Goal: Task Accomplishment & Management: Use online tool/utility

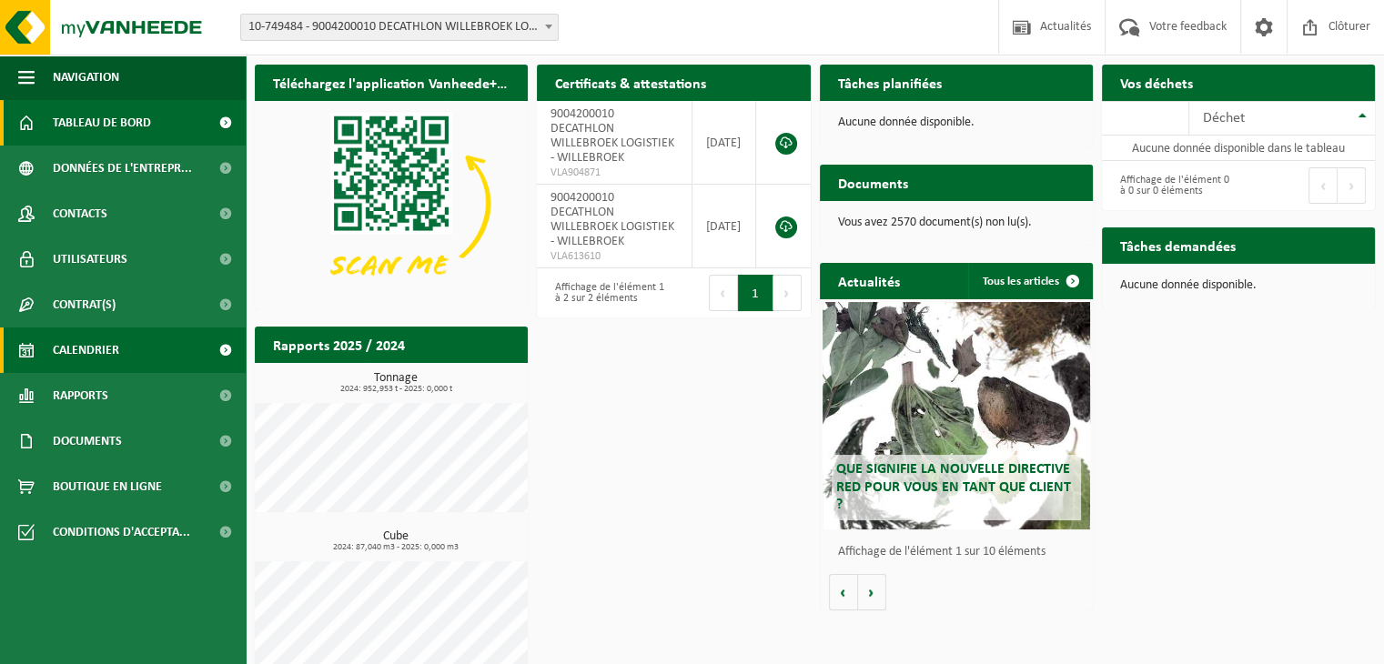
click at [82, 350] on span "Calendrier" at bounding box center [86, 349] width 66 height 45
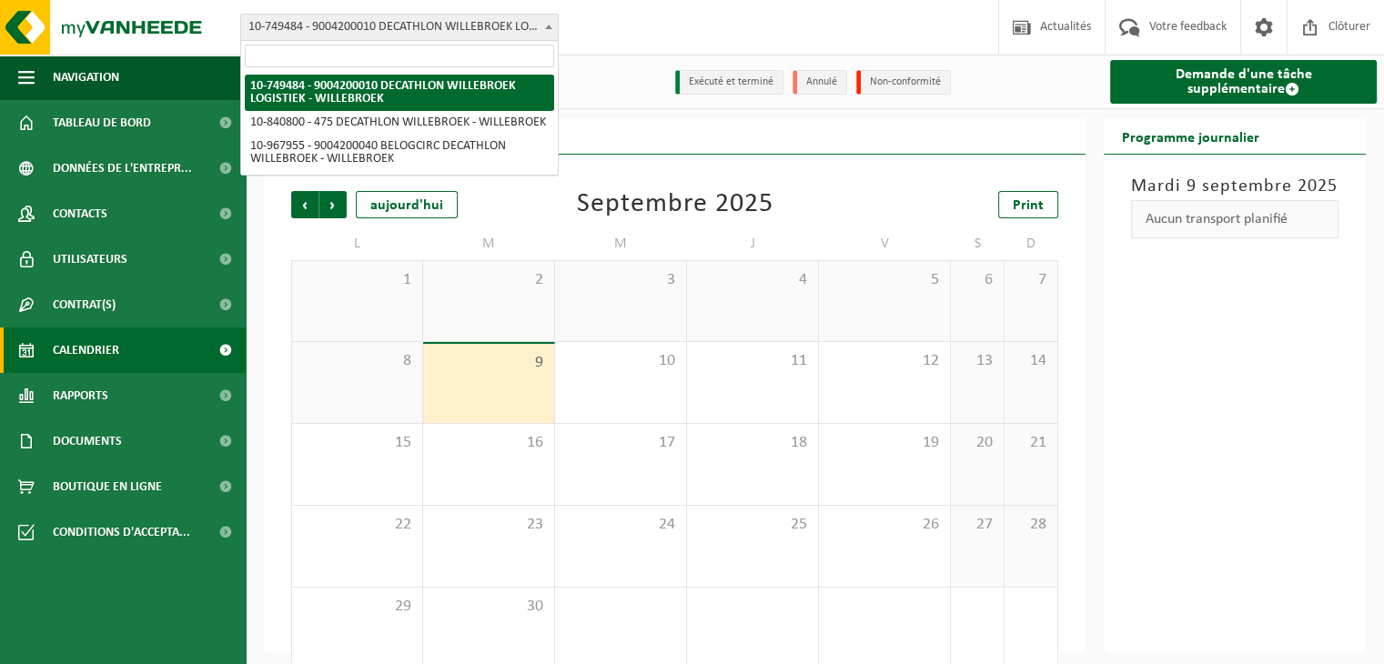
click at [488, 17] on span "10-749484 - 9004200010 DECATHLON WILLEBROEK LOGISTIEK - WILLEBROEK" at bounding box center [399, 27] width 317 height 25
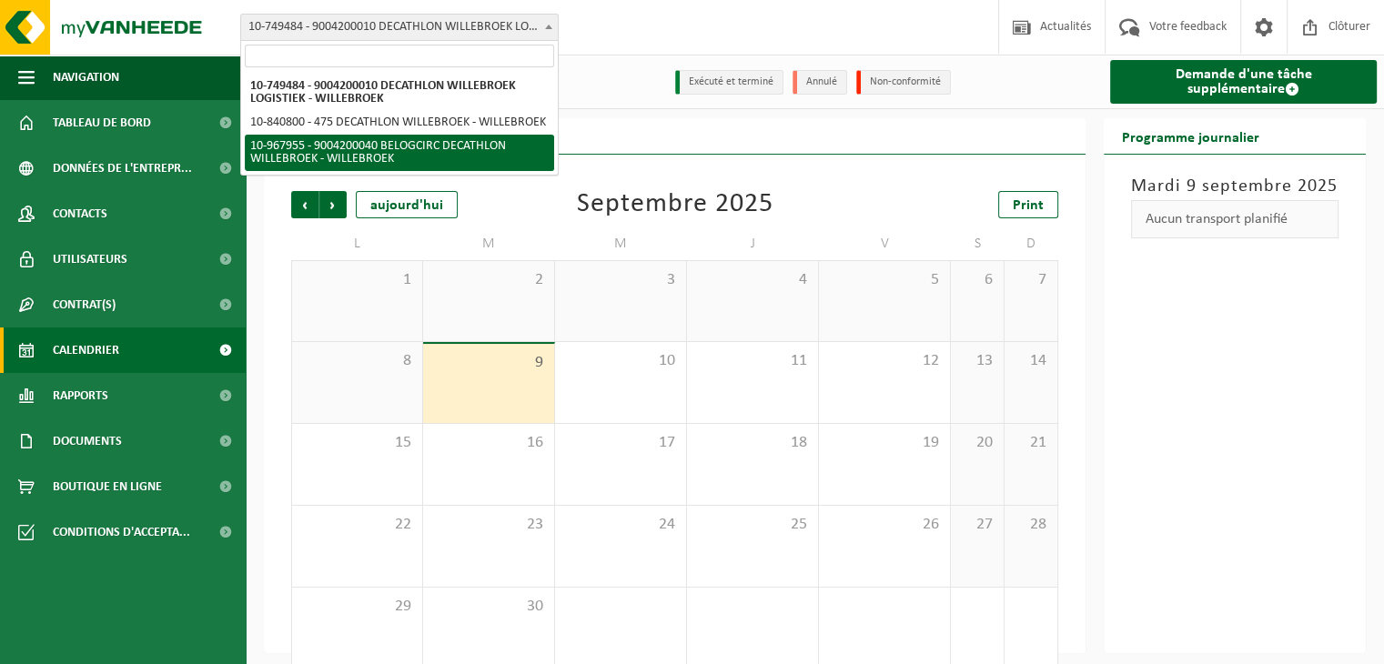
select select "154029"
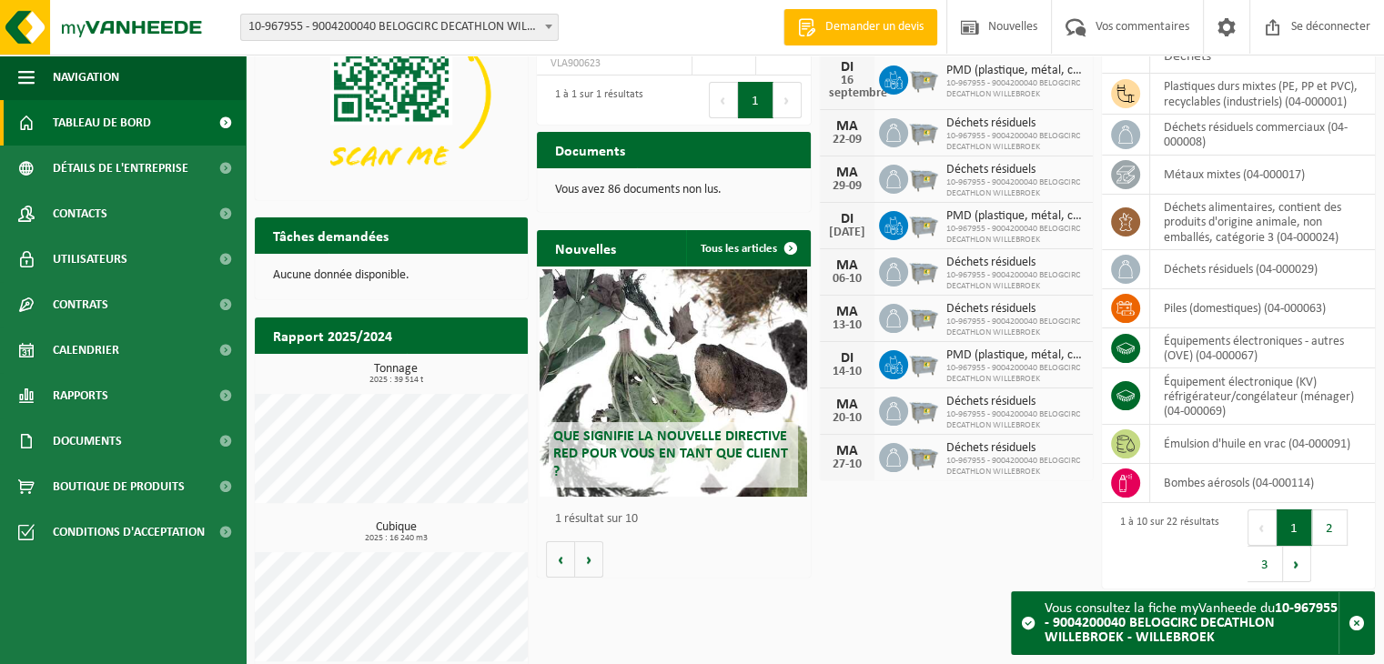
scroll to position [124, 0]
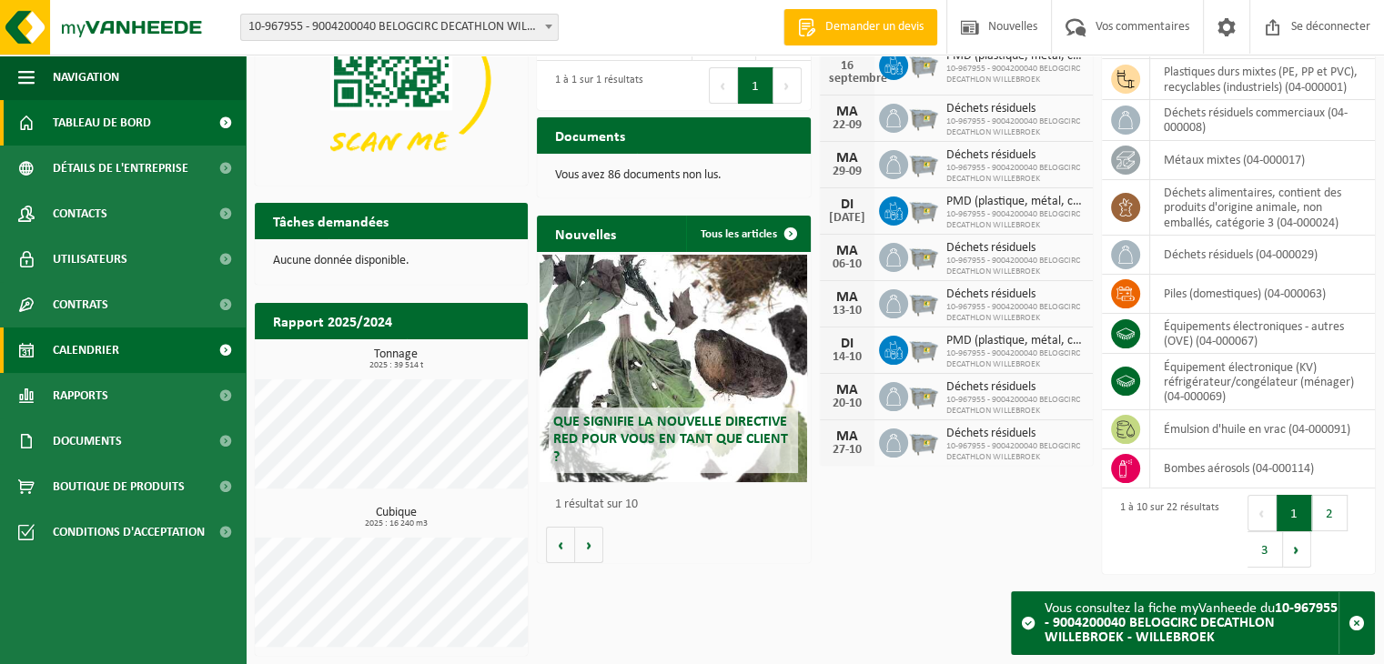
click at [57, 354] on font "Calendrier" at bounding box center [86, 351] width 66 height 14
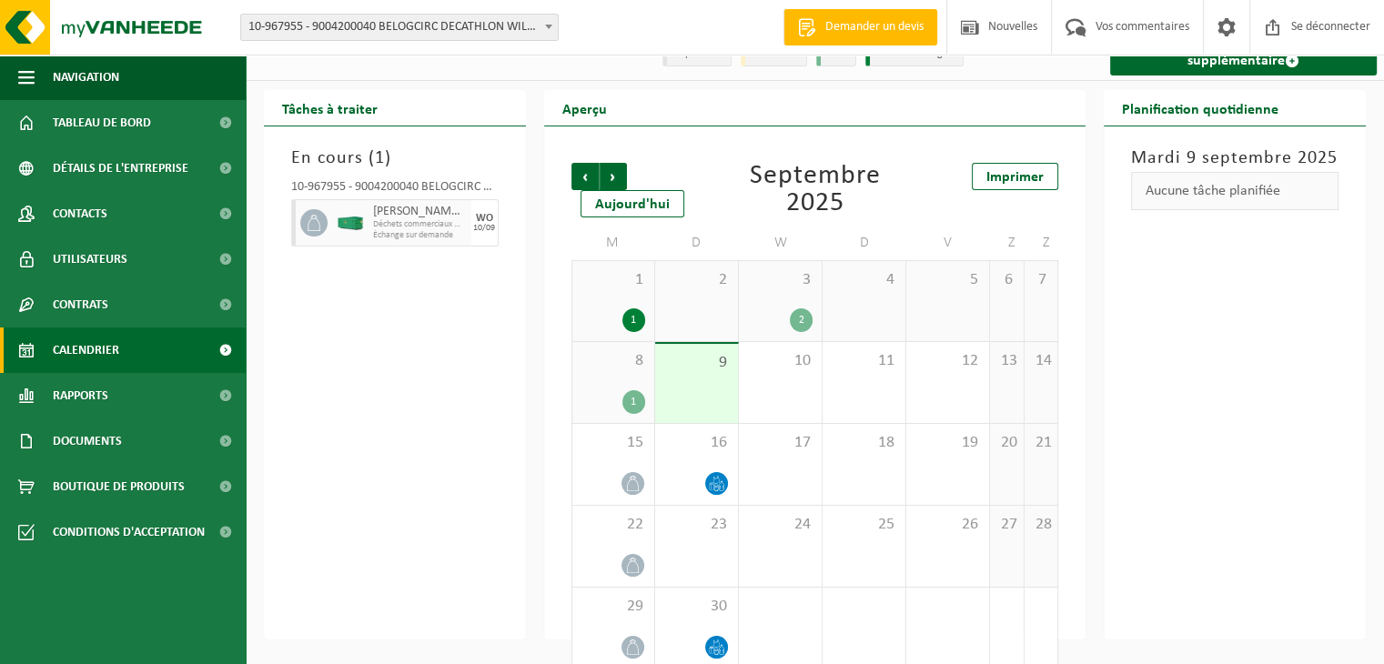
scroll to position [55, 0]
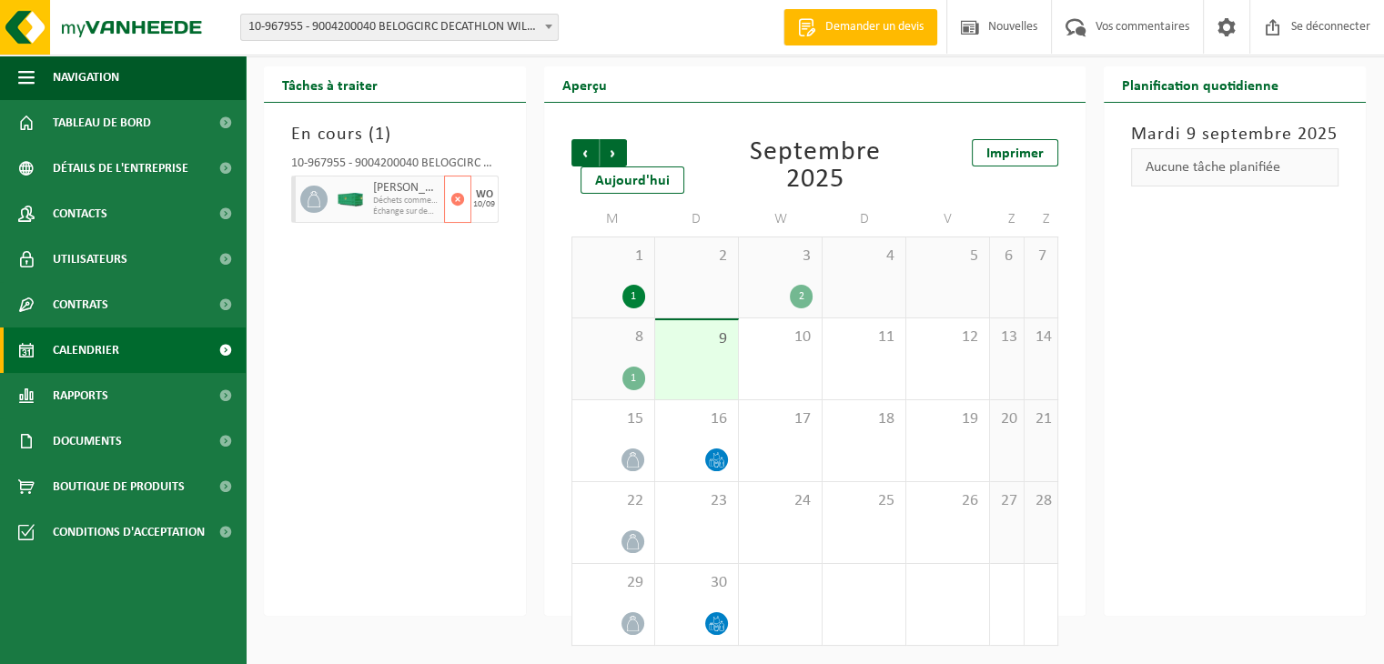
click at [420, 216] on div "Déchets résiduels commerciaux Déchets commerciaux mixtes HK-XC-40-G Échange sur…" at bounding box center [406, 199] width 76 height 47
